Goal: Transaction & Acquisition: Purchase product/service

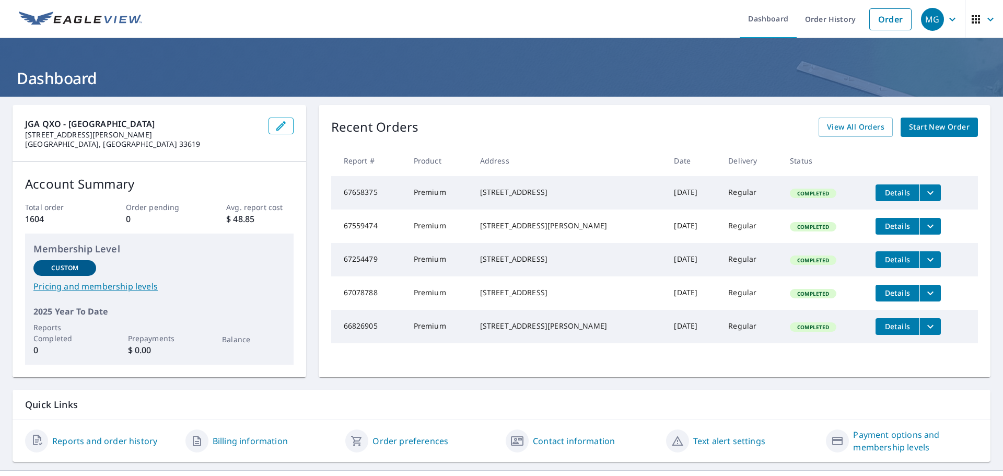
click at [936, 121] on span "Start New Order" at bounding box center [939, 127] width 61 height 13
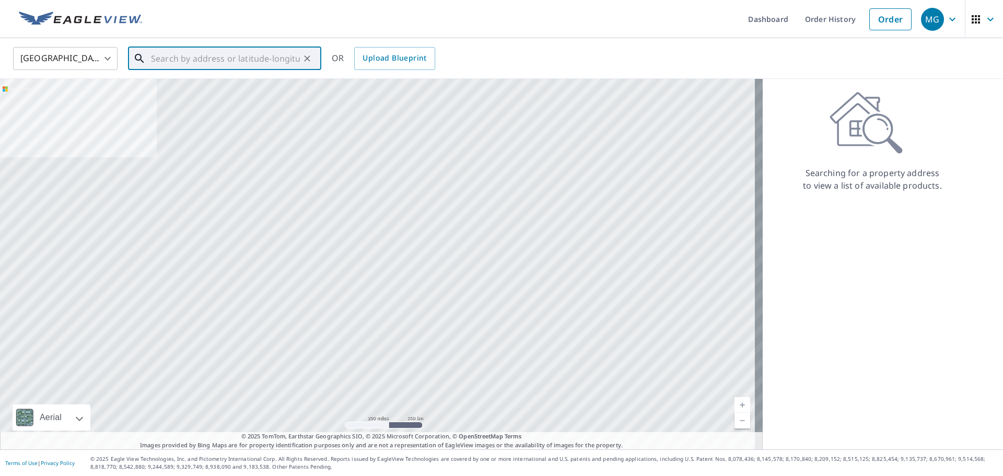
paste input "[STREET_ADDRESS][PERSON_NAME] [GEOGRAPHIC_DATA], [GEOGRAPHIC_DATA] 33613"
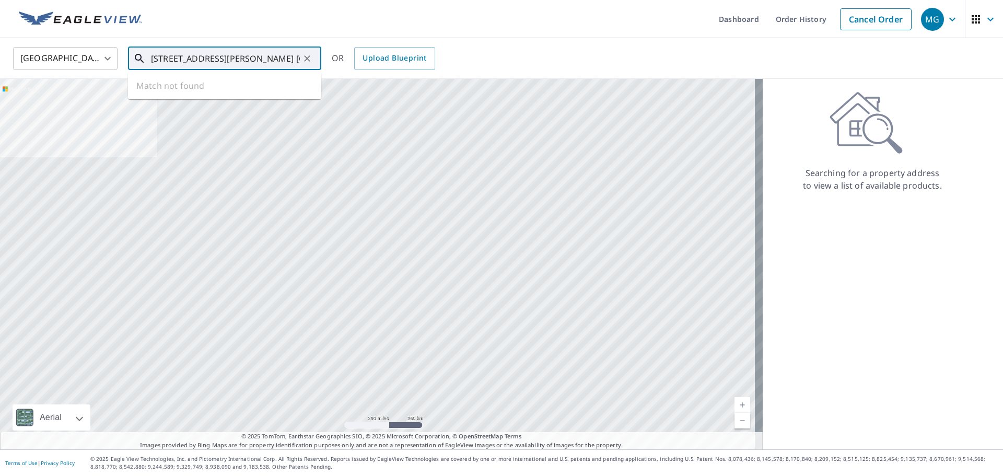
scroll to position [0, 36]
click at [203, 88] on span "[STREET_ADDRESS][PERSON_NAME]" at bounding box center [231, 89] width 164 height 13
type input "[STREET_ADDRESS][PERSON_NAME]"
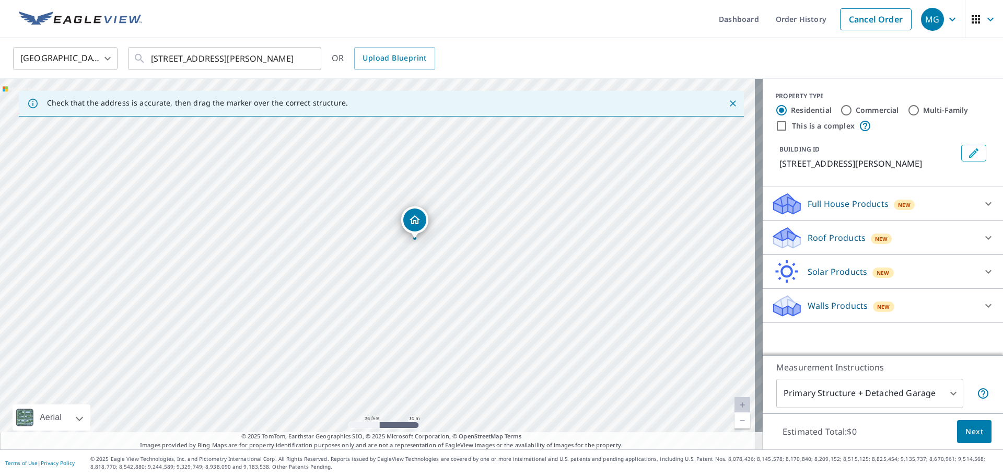
click at [729, 102] on icon "Close" at bounding box center [733, 103] width 10 height 10
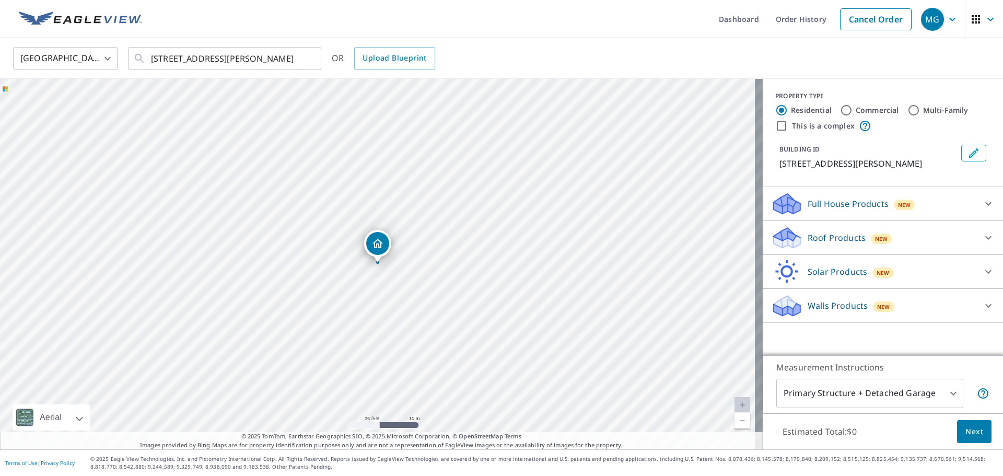
click at [831, 244] on p "Roof Products" at bounding box center [836, 237] width 58 height 13
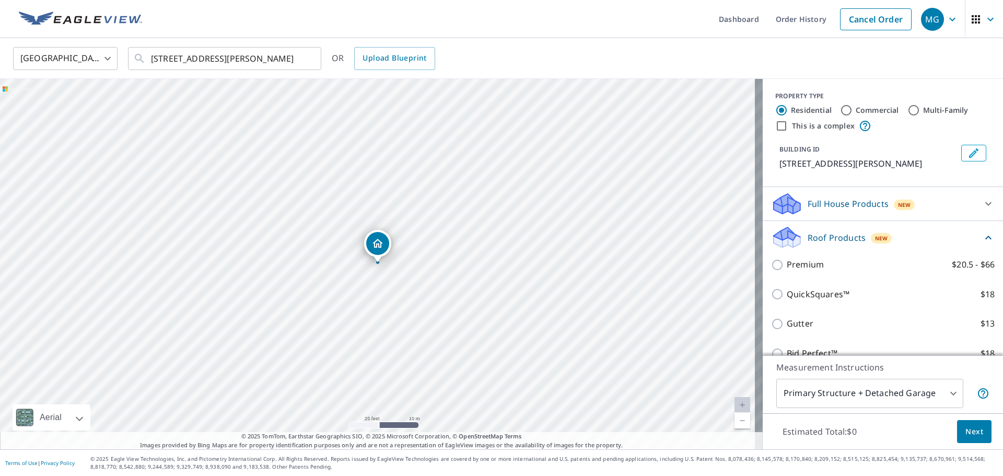
click at [796, 271] on p "Premium" at bounding box center [805, 264] width 37 height 13
click at [787, 271] on input "Premium $20.5 - $66" at bounding box center [779, 265] width 16 height 13
checkbox input "true"
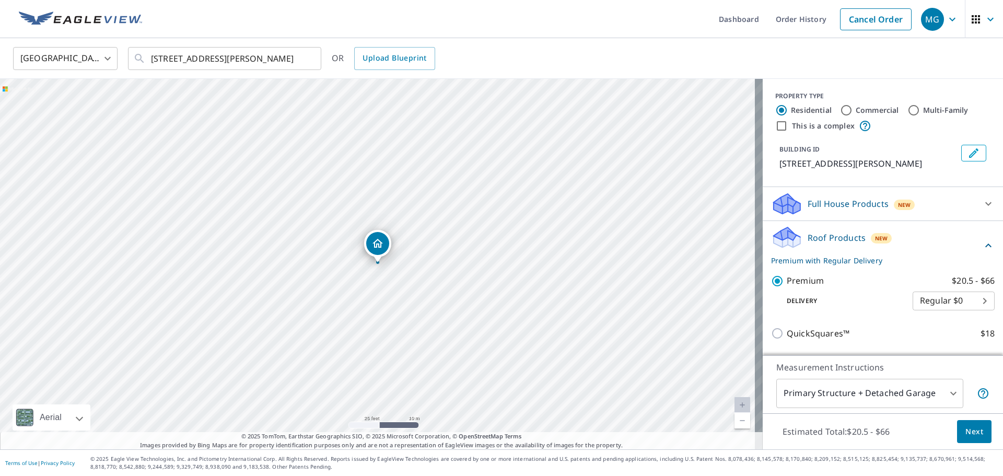
click at [965, 428] on span "Next" at bounding box center [974, 431] width 18 height 13
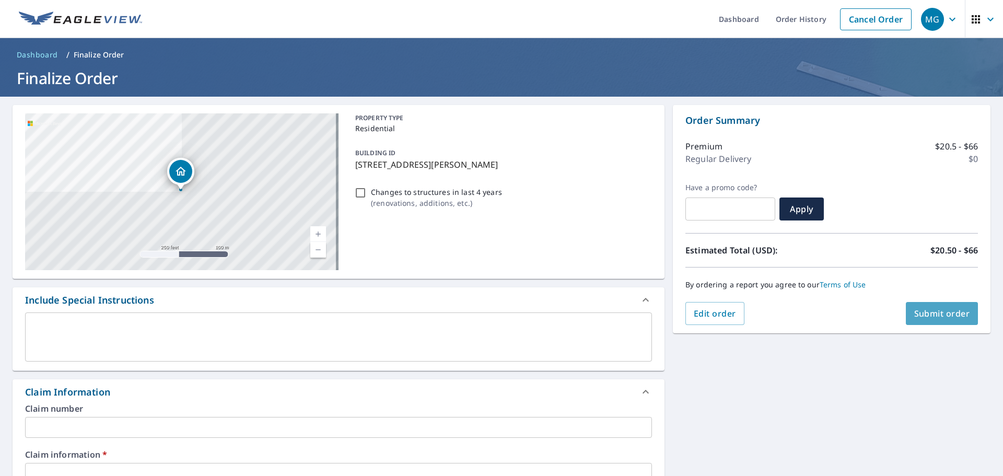
click at [929, 314] on span "Submit order" at bounding box center [942, 313] width 56 height 11
checkbox input "true"
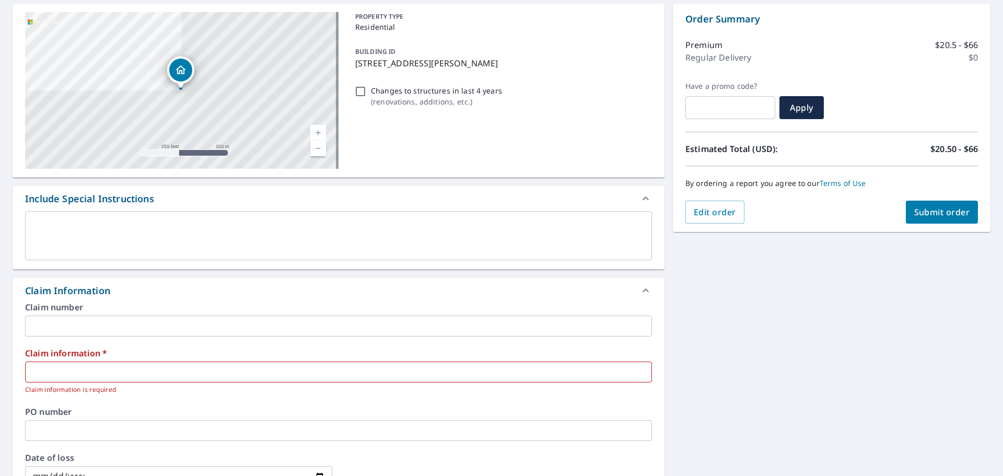
scroll to position [261, 0]
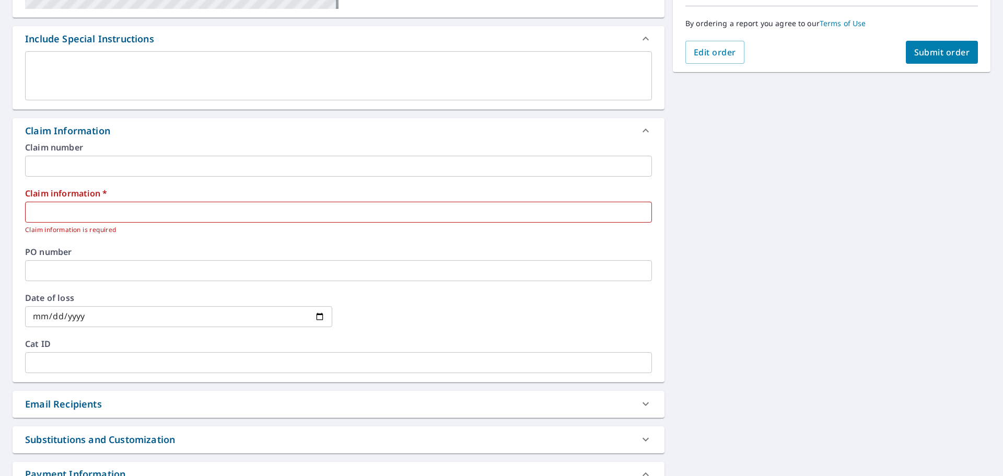
click at [116, 212] on input "text" at bounding box center [338, 212] width 627 height 21
click at [99, 212] on input "text" at bounding box center [338, 212] width 627 height 21
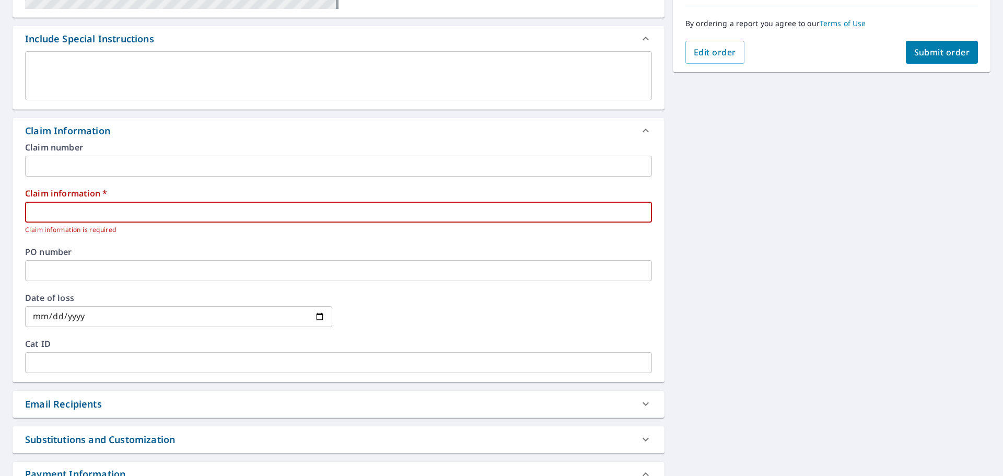
paste input "820142"
type input "820142"
checkbox input "true"
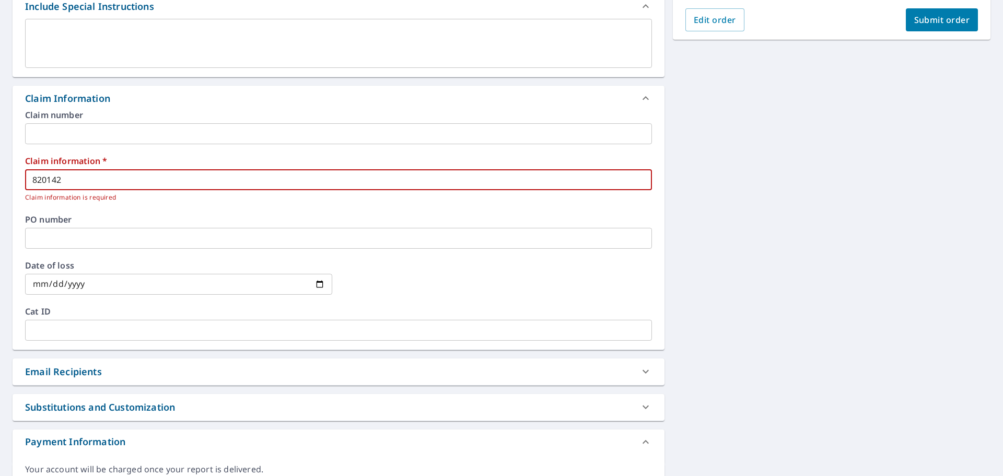
scroll to position [349, 0]
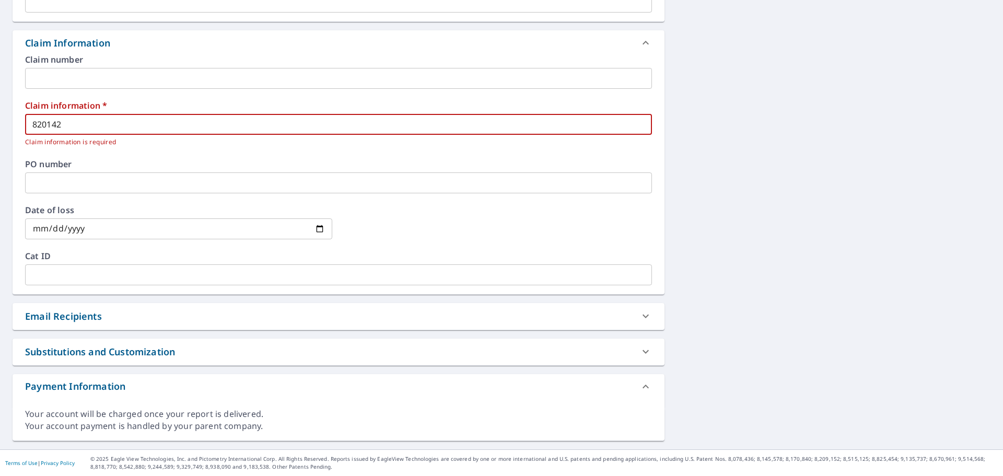
type input "820142"
click at [54, 313] on div "Email Recipients" at bounding box center [63, 316] width 77 height 14
checkbox input "true"
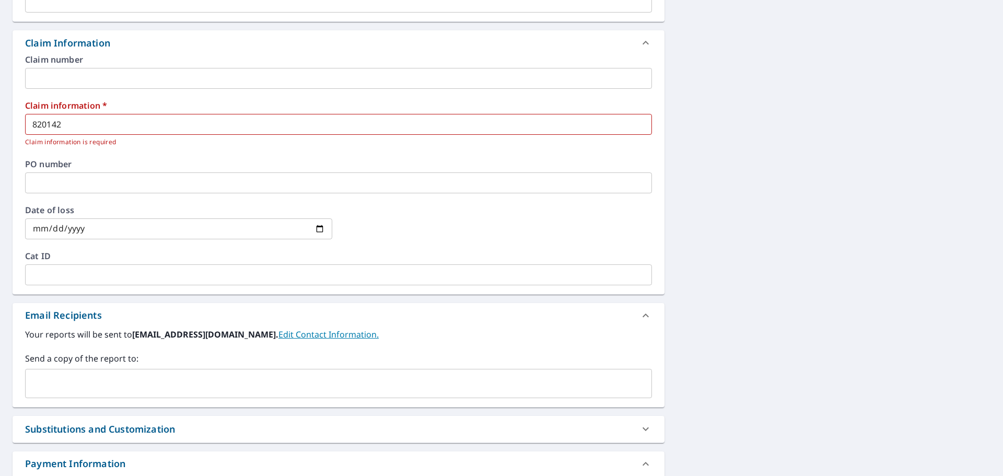
drag, startPoint x: 54, startPoint y: 385, endPoint x: 62, endPoint y: 374, distance: 13.5
click at [54, 382] on input "text" at bounding box center [331, 383] width 602 height 20
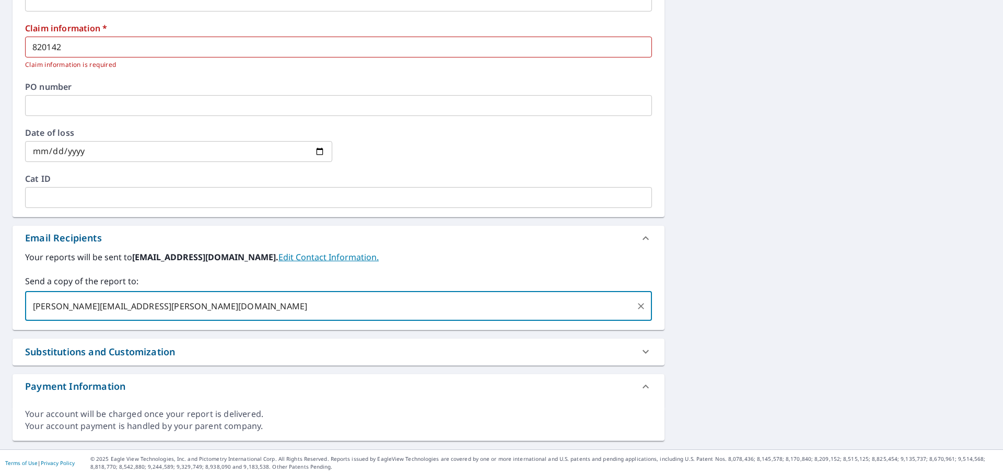
scroll to position [0, 0]
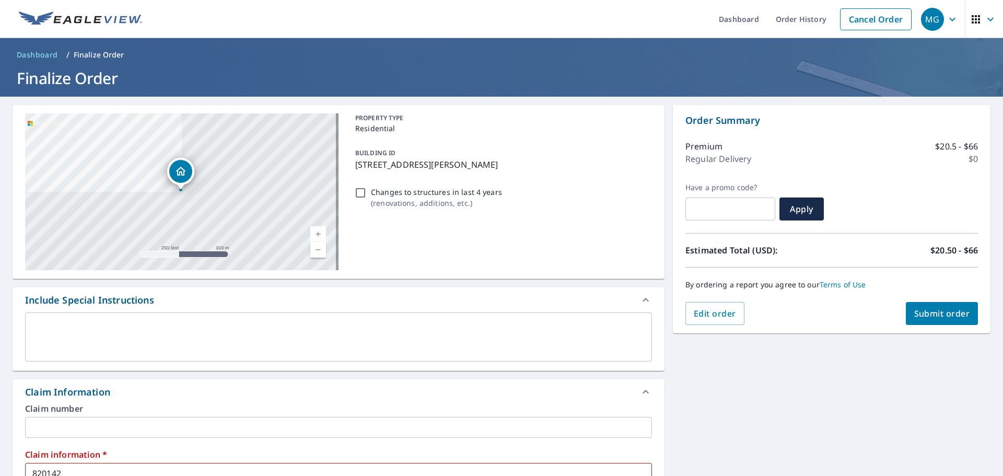
type input "[PERSON_NAME][EMAIL_ADDRESS][PERSON_NAME][DOMAIN_NAME]"
click at [930, 308] on span "Submit order" at bounding box center [942, 313] width 56 height 11
checkbox input "true"
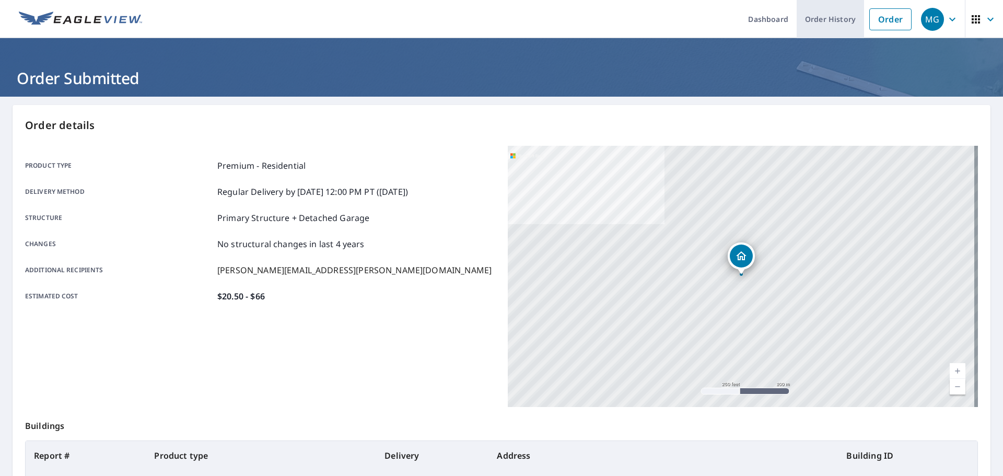
click at [831, 24] on link "Order History" at bounding box center [829, 19] width 67 height 38
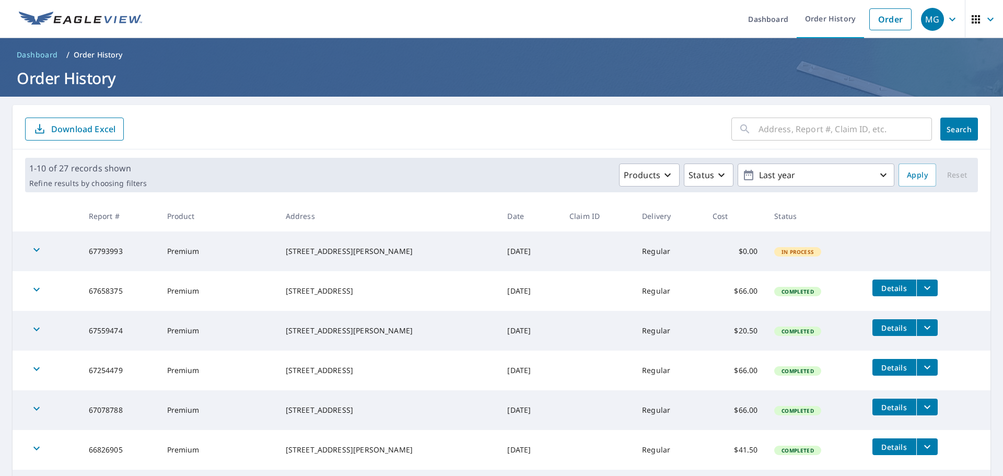
drag, startPoint x: 895, startPoint y: 234, endPoint x: 803, endPoint y: 247, distance: 93.2
click at [895, 234] on td at bounding box center [927, 239] width 126 height 17
click at [173, 249] on td "Premium" at bounding box center [218, 251] width 119 height 40
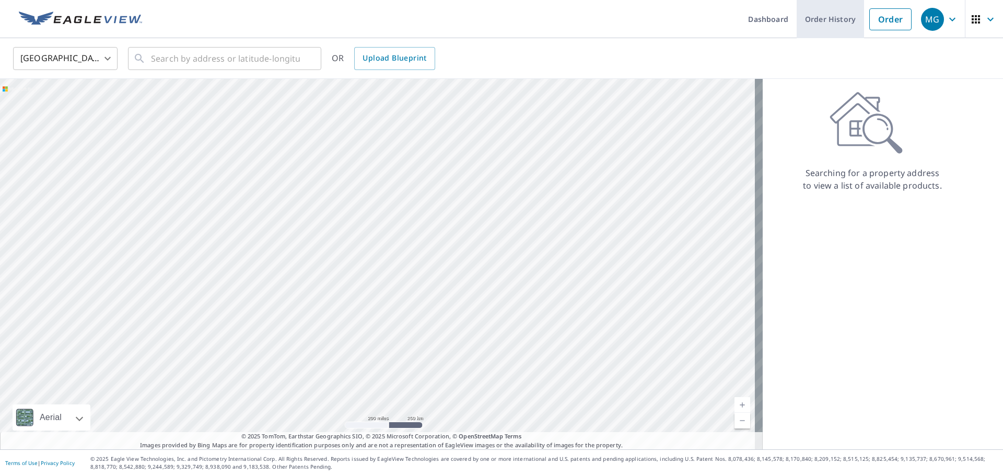
click at [819, 16] on link "Order History" at bounding box center [829, 19] width 67 height 38
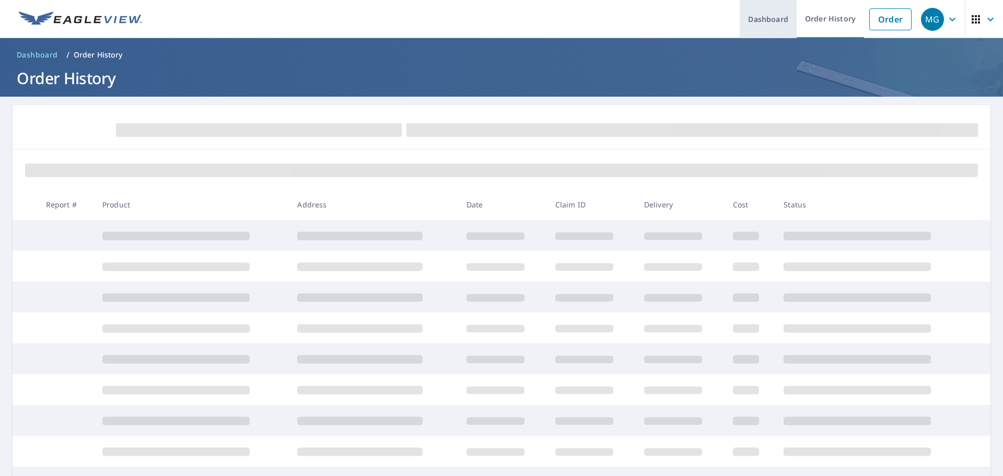
click at [760, 22] on link "Dashboard" at bounding box center [768, 19] width 57 height 38
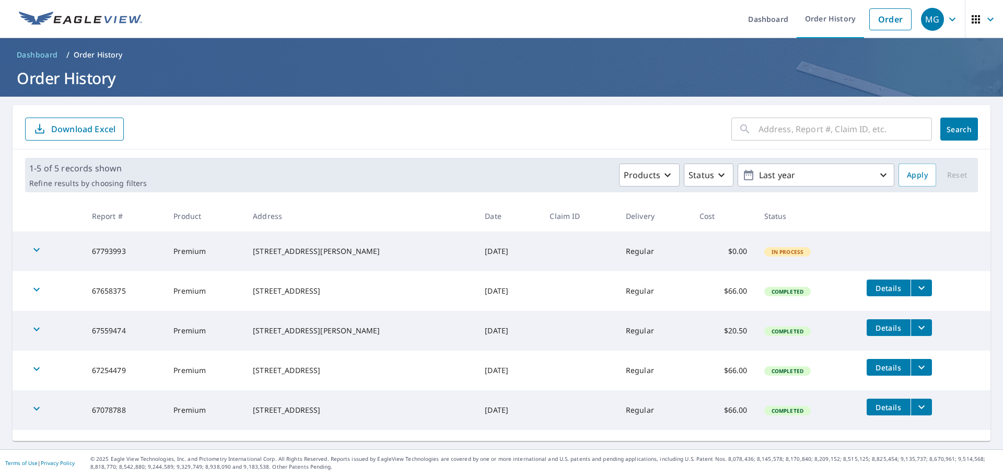
click at [42, 250] on icon "button" at bounding box center [36, 249] width 13 height 13
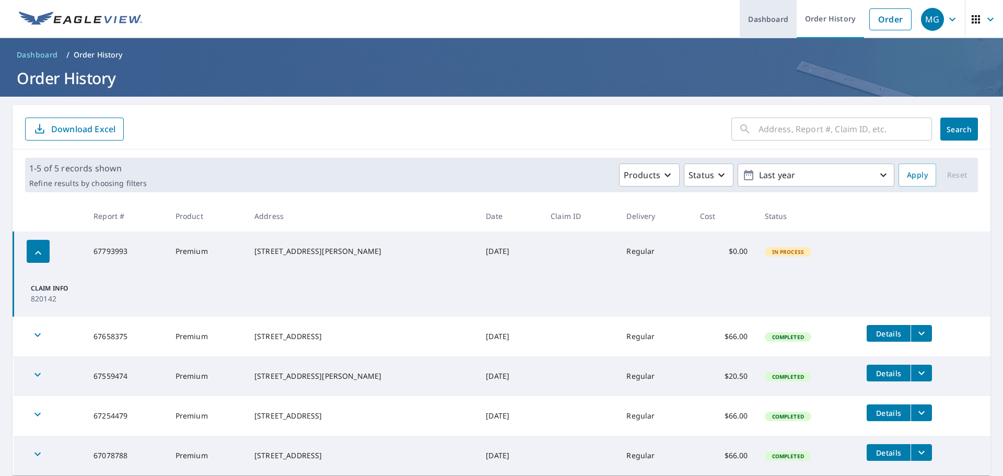
click at [758, 17] on link "Dashboard" at bounding box center [768, 19] width 57 height 38
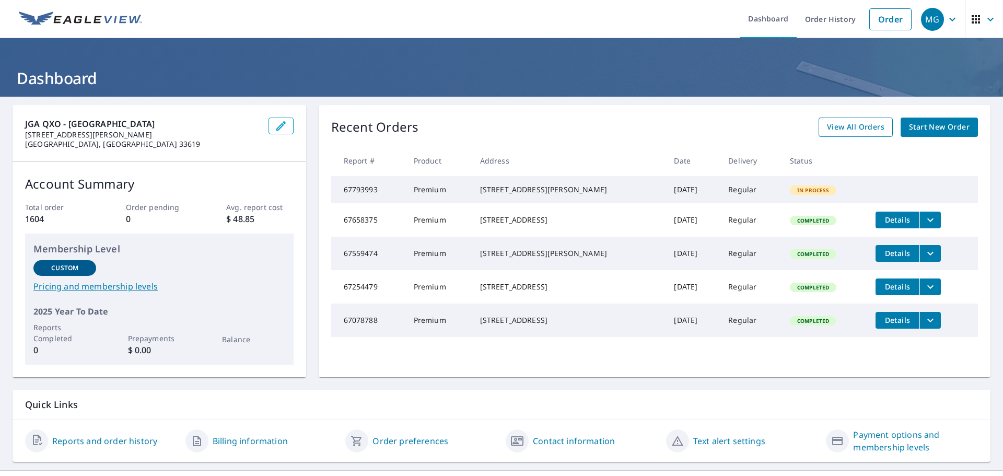
click at [839, 122] on span "View All Orders" at bounding box center [855, 127] width 57 height 13
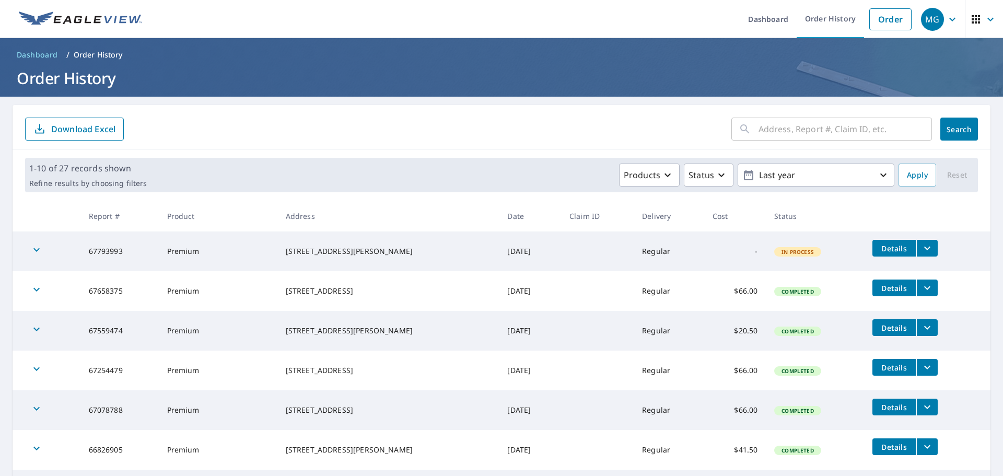
click at [928, 250] on button "filesDropdownBtn-67793993" at bounding box center [926, 248] width 21 height 17
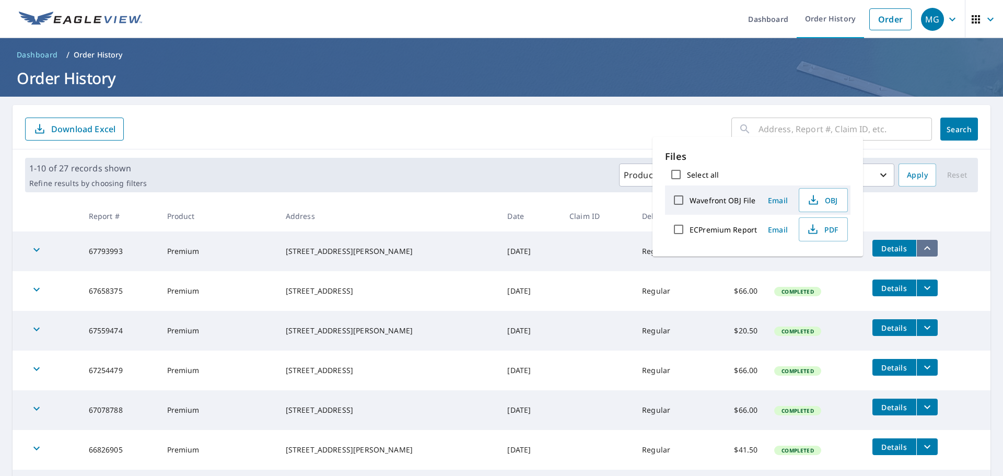
click at [927, 250] on button "filesDropdownBtn-67793993" at bounding box center [926, 248] width 21 height 17
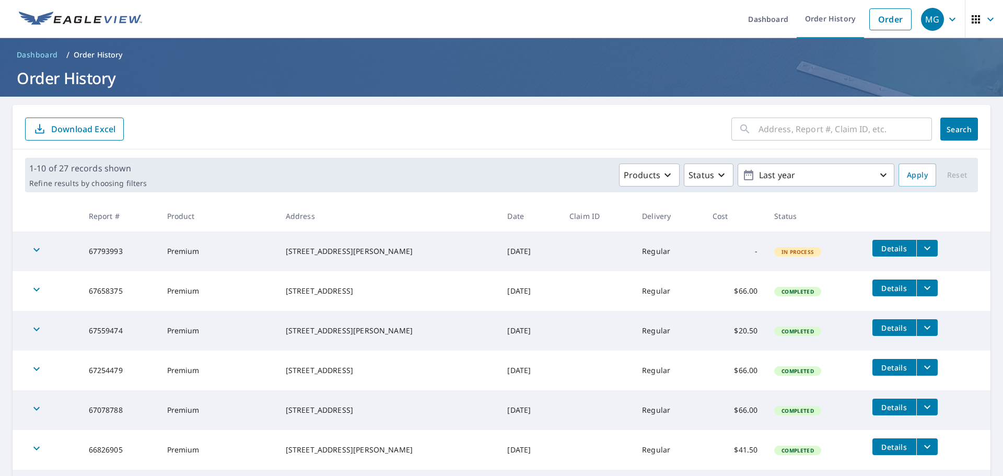
click at [872, 248] on button "Details" at bounding box center [894, 248] width 44 height 17
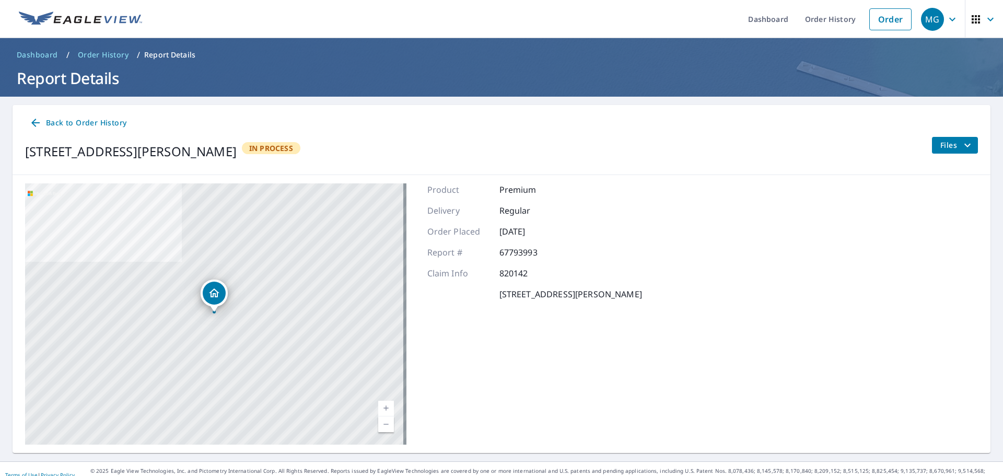
click at [984, 15] on icon "button" at bounding box center [990, 19] width 13 height 13
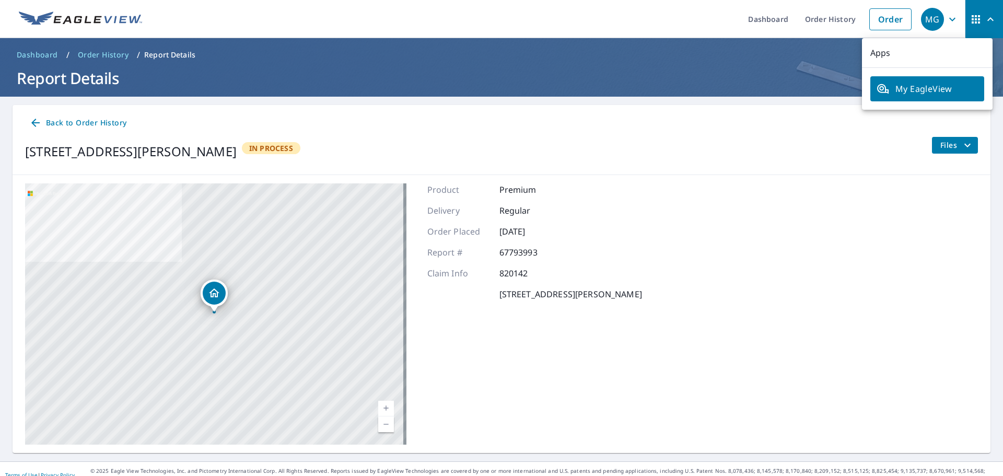
click at [949, 19] on icon "button" at bounding box center [952, 19] width 6 height 4
